Goal: Transaction & Acquisition: Purchase product/service

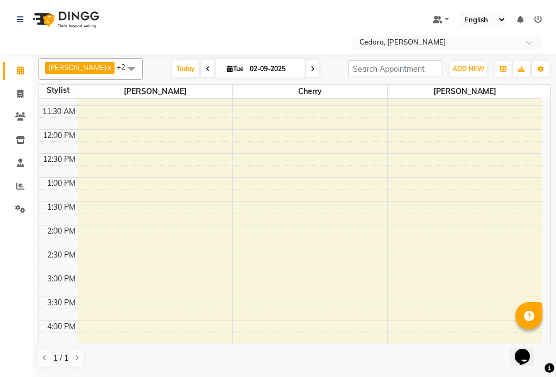
scroll to position [159, 0]
click at [467, 68] on span "ADD NEW" at bounding box center [468, 69] width 32 height 8
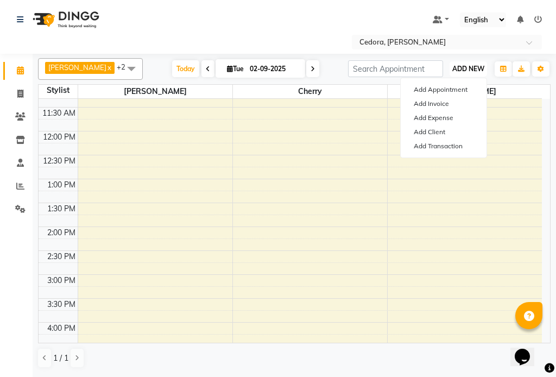
click at [460, 66] on span "ADD NEW" at bounding box center [468, 69] width 32 height 8
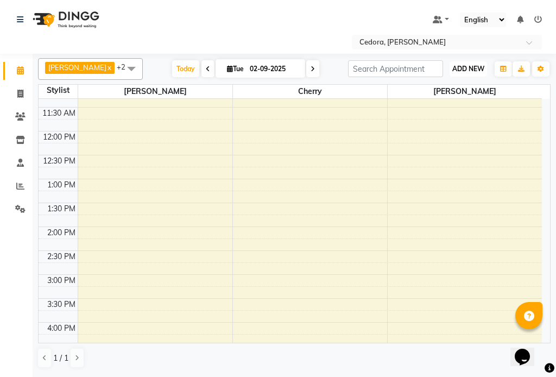
click at [470, 65] on span "ADD NEW" at bounding box center [468, 69] width 32 height 8
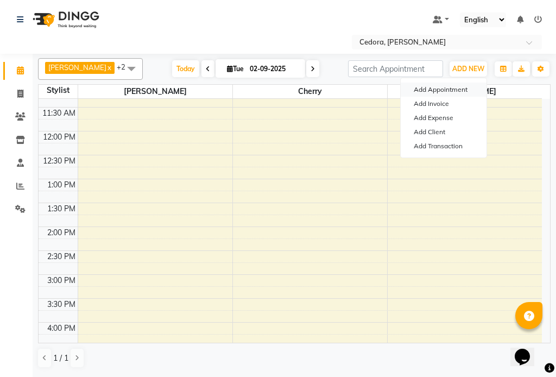
click at [427, 90] on button "Add Appointment" at bounding box center [444, 90] width 86 height 14
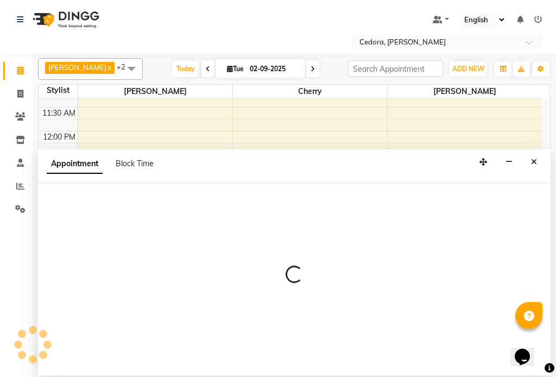
select select "540"
select select "tentative"
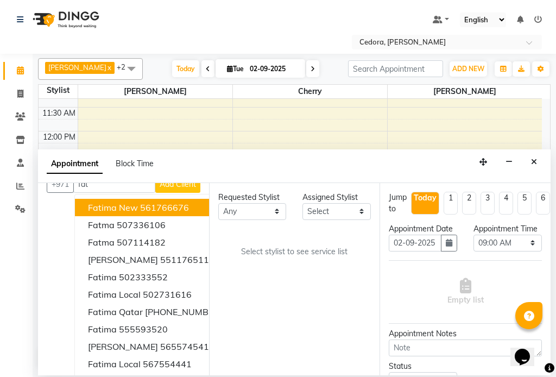
scroll to position [37, 0]
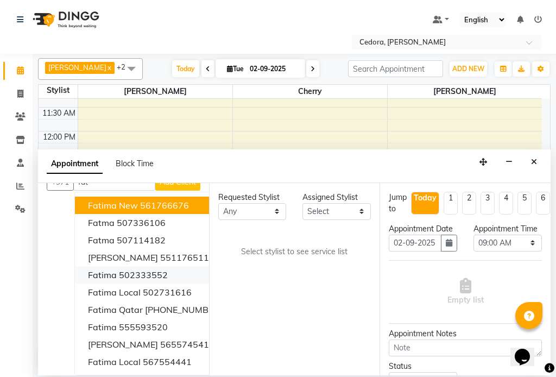
click at [89, 273] on button "Fatima 502333552" at bounding box center [155, 274] width 160 height 17
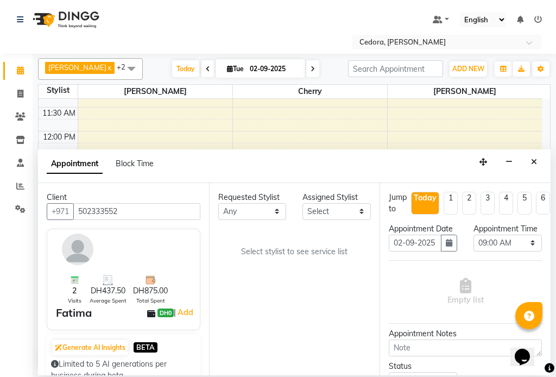
type input "502333552"
click at [357, 215] on select "Select [PERSON_NAME] [PERSON_NAME]" at bounding box center [336, 211] width 68 height 17
select select "36348"
click at [302, 203] on select "Select [PERSON_NAME] [PERSON_NAME]" at bounding box center [336, 211] width 68 height 17
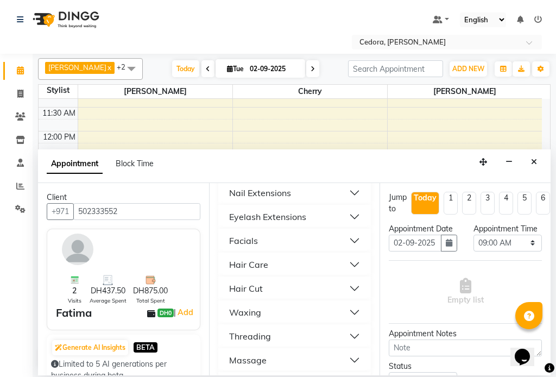
scroll to position [638, 0]
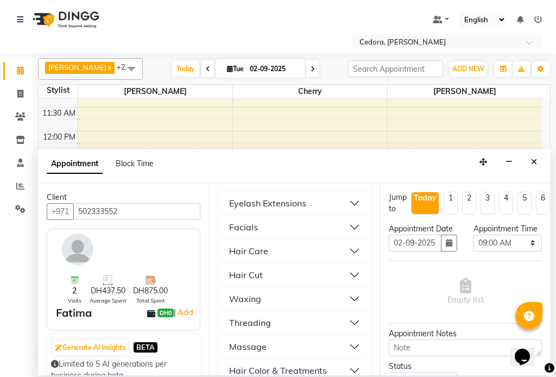
click at [240, 316] on div "Threading" at bounding box center [250, 322] width 42 height 13
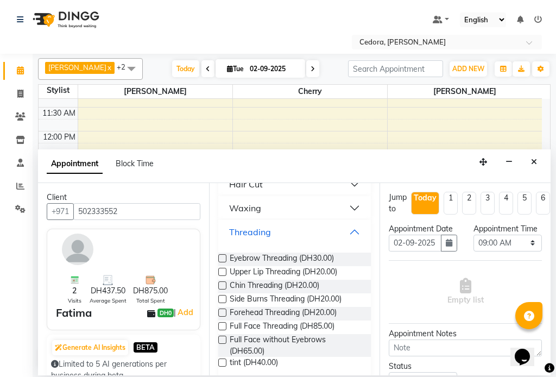
scroll to position [727, 0]
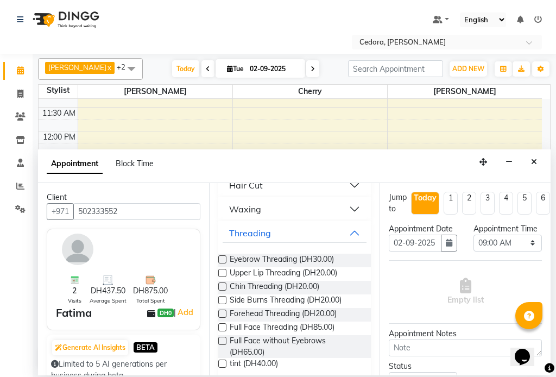
click at [223, 255] on label at bounding box center [222, 259] width 8 height 8
click at [223, 257] on input "checkbox" at bounding box center [221, 260] width 7 height 7
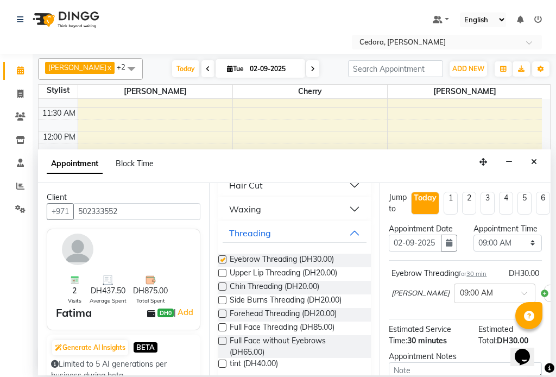
checkbox input "false"
click at [515, 251] on select "Select 09:00 AM 09:15 AM 09:30 AM 09:45 AM 10:00 AM 10:15 AM 10:30 AM 10:45 AM …" at bounding box center [507, 242] width 68 height 17
select select "1080"
click at [473, 245] on select "Select 09:00 AM 09:15 AM 09:30 AM 09:45 AM 10:00 AM 10:15 AM 10:30 AM 10:45 AM …" at bounding box center [507, 242] width 68 height 17
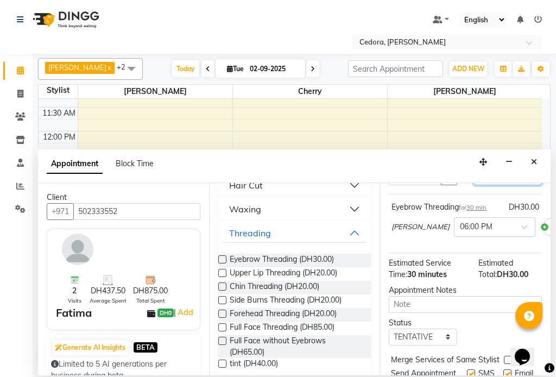
scroll to position [145, 0]
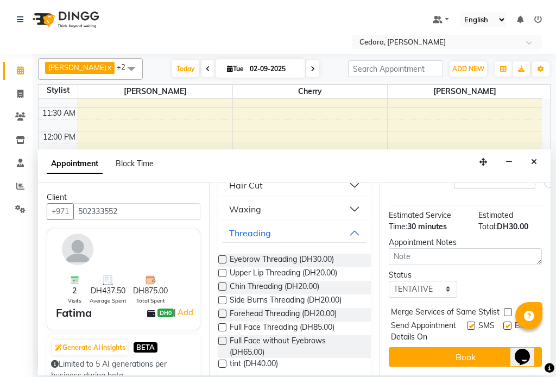
click at [507, 308] on label at bounding box center [508, 312] width 8 height 8
click at [507, 309] on input "checkbox" at bounding box center [507, 312] width 7 height 7
checkbox input "true"
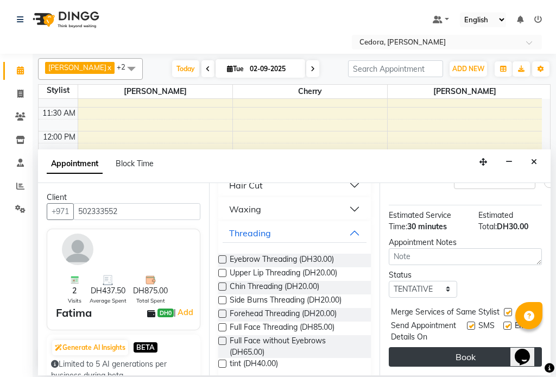
click at [495, 352] on button "Book" at bounding box center [465, 357] width 153 height 20
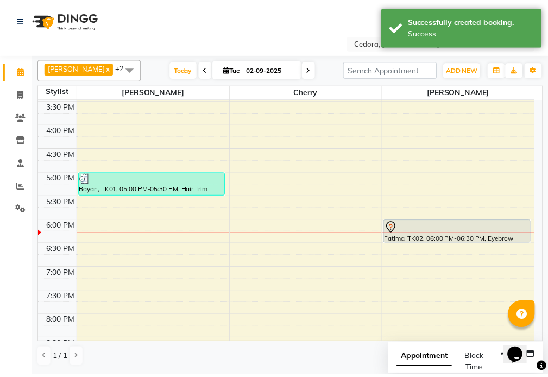
scroll to position [424, 0]
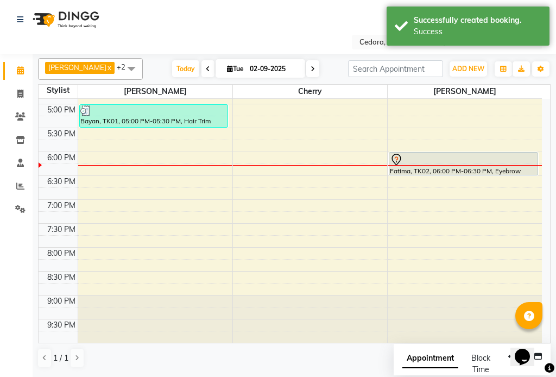
click at [436, 163] on div at bounding box center [463, 159] width 147 height 13
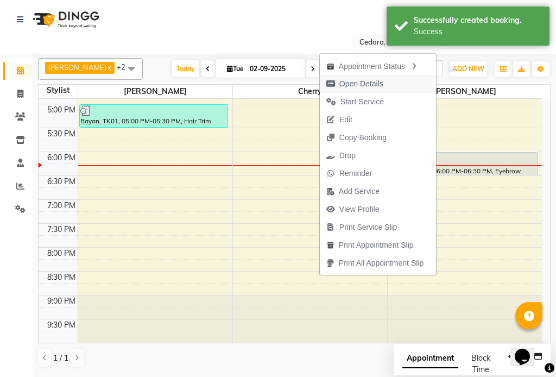
click at [339, 82] on span "Open Details" at bounding box center [361, 83] width 44 height 11
select select "7"
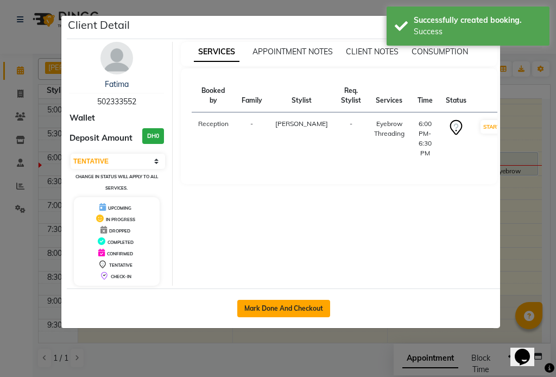
click at [273, 306] on button "Mark Done And Checkout" at bounding box center [283, 308] width 93 height 17
select select "service"
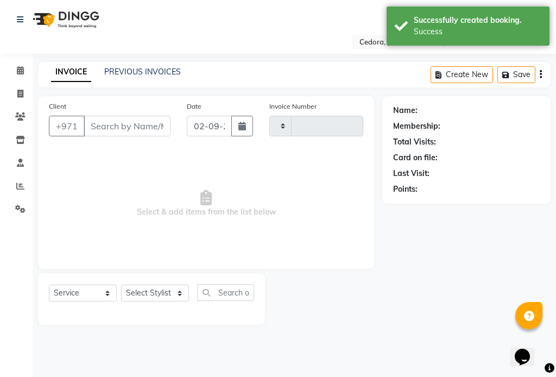
type input "0673"
select select "5144"
type input "502333552"
select select "36348"
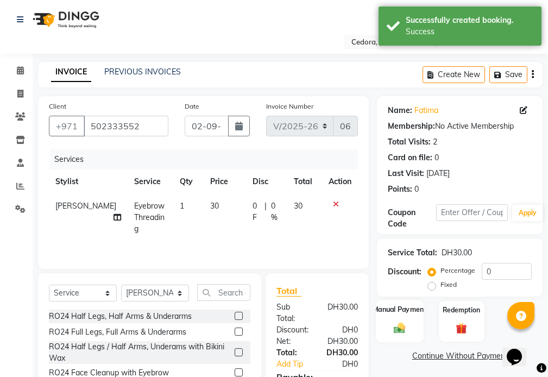
click at [396, 306] on label "Manual Payment" at bounding box center [399, 309] width 54 height 10
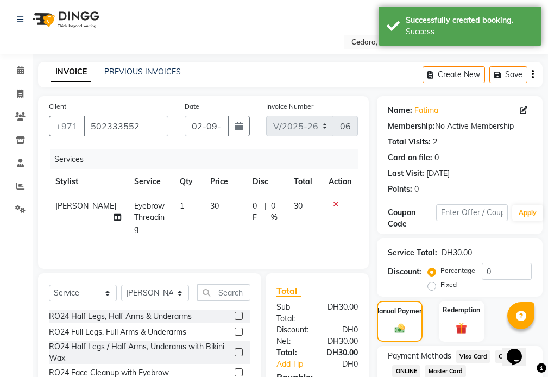
click at [472, 354] on span "Visa Card" at bounding box center [472, 356] width 35 height 12
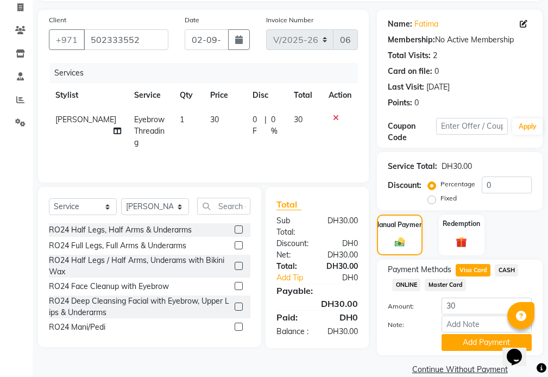
scroll to position [103, 0]
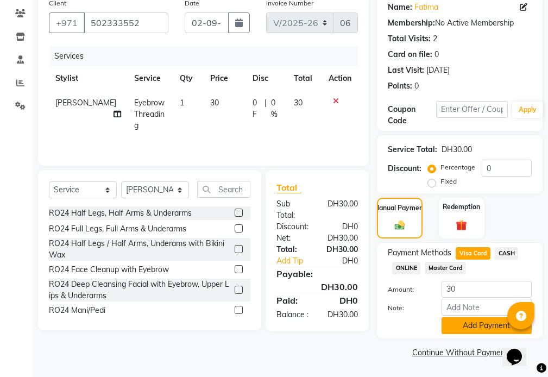
click at [489, 328] on button "Add Payment" at bounding box center [486, 325] width 90 height 17
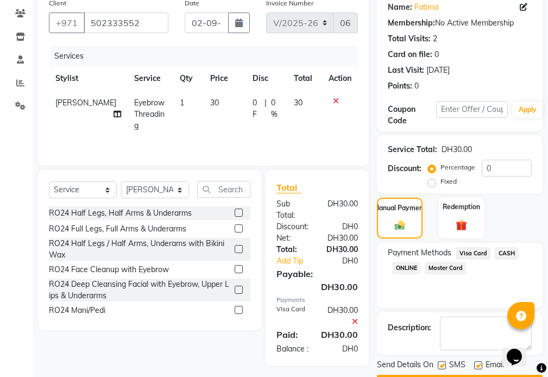
scroll to position [134, 0]
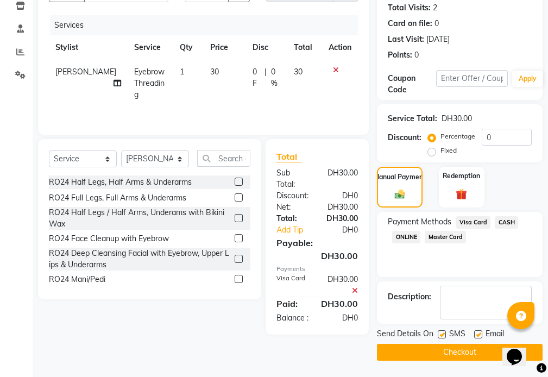
click at [459, 353] on button "Checkout" at bounding box center [460, 352] width 166 height 17
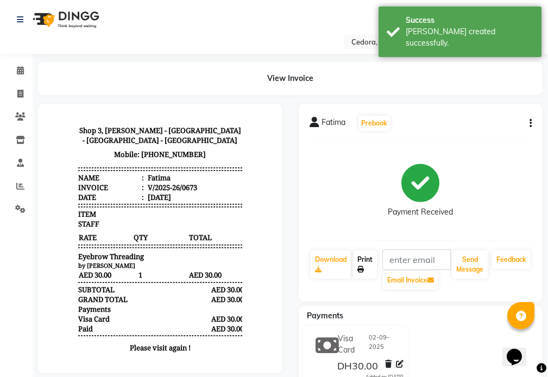
click at [365, 258] on link "Print" at bounding box center [365, 264] width 24 height 28
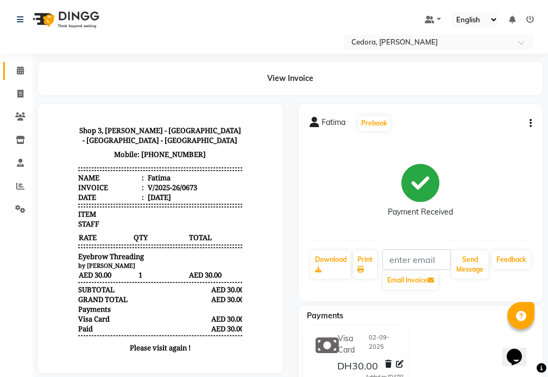
click at [17, 72] on icon at bounding box center [20, 70] width 7 height 8
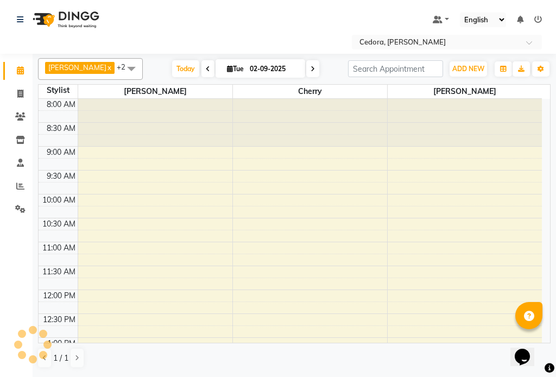
scroll to position [404, 0]
